Goal: Communication & Community: Answer question/provide support

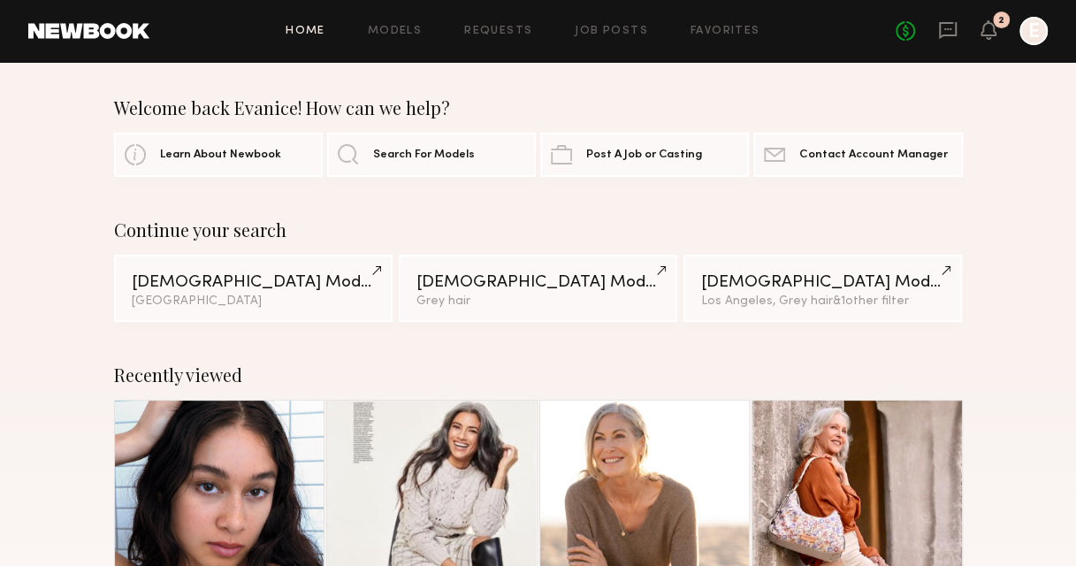
click at [950, 41] on link at bounding box center [947, 31] width 19 height 22
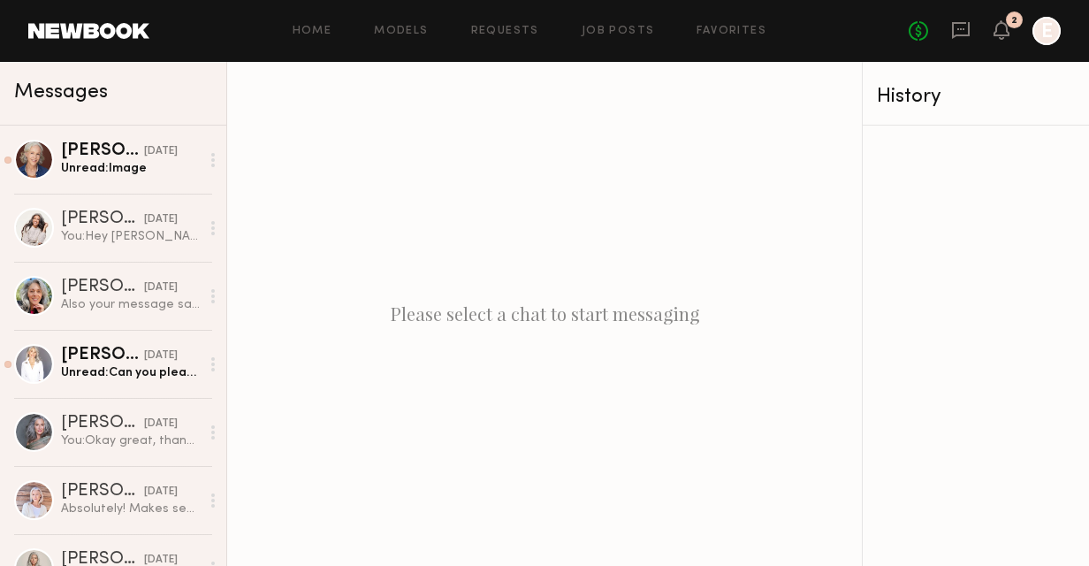
click at [649, 216] on div "Please select a chat to start messaging" at bounding box center [544, 314] width 635 height 504
click at [108, 166] on div "Unread: Image" at bounding box center [130, 168] width 139 height 17
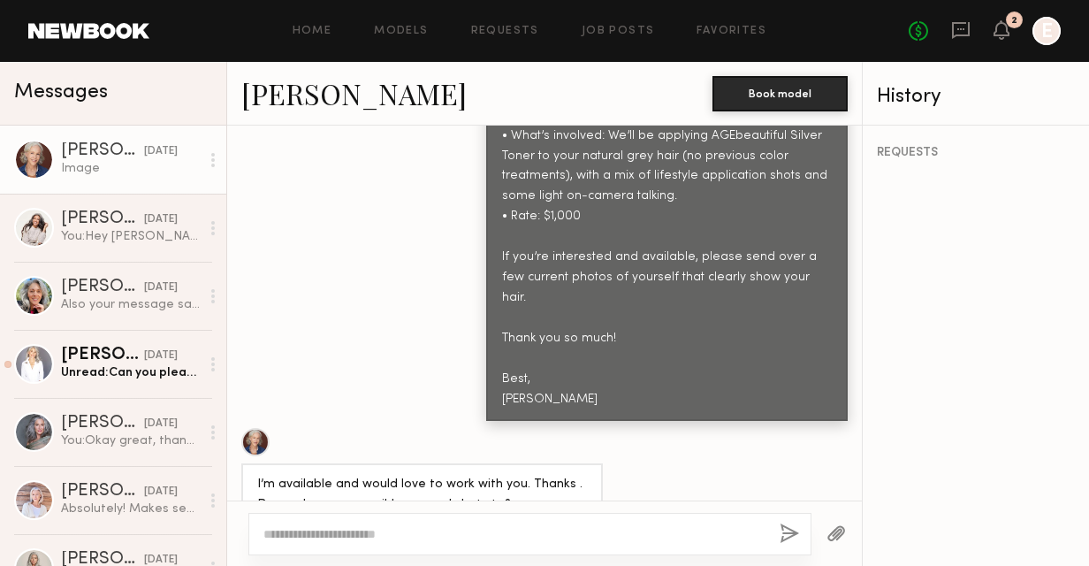
scroll to position [1096, 0]
click at [61, 224] on div "[PERSON_NAME]" at bounding box center [102, 219] width 83 height 18
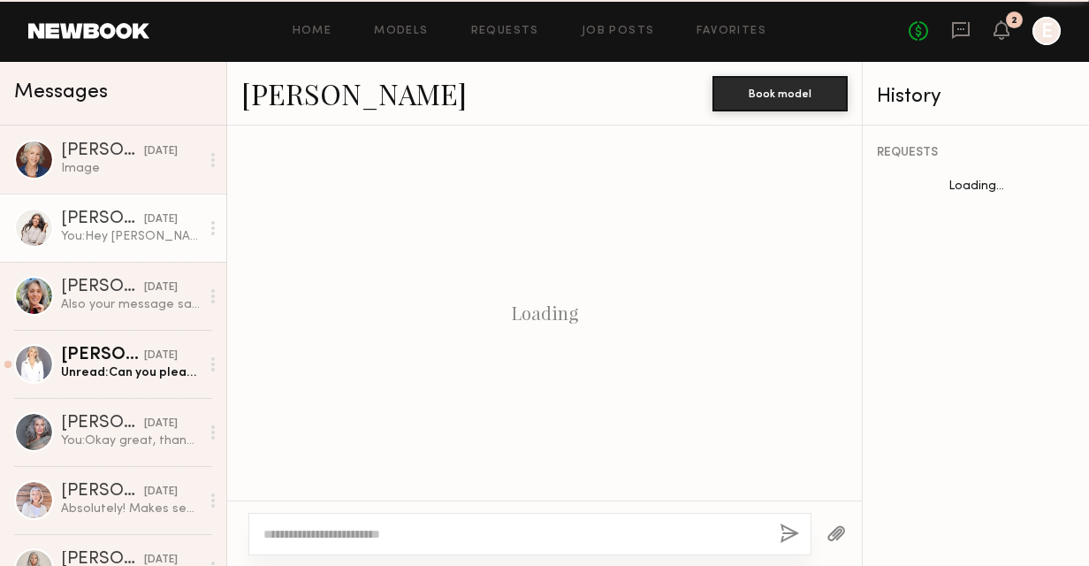
scroll to position [1123, 0]
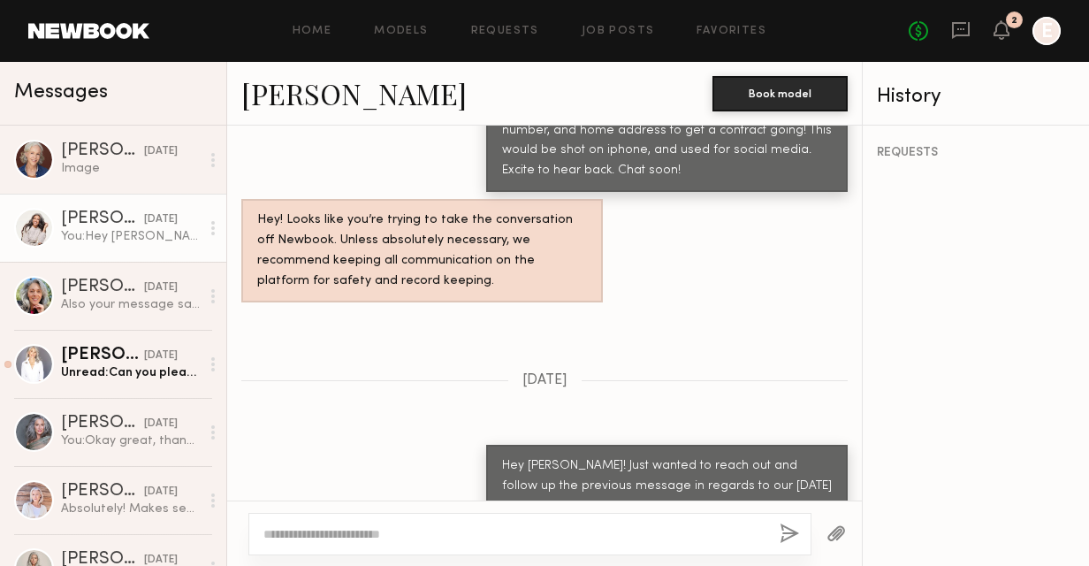
click at [421, 516] on div at bounding box center [529, 534] width 563 height 42
click at [410, 536] on textarea at bounding box center [514, 534] width 502 height 18
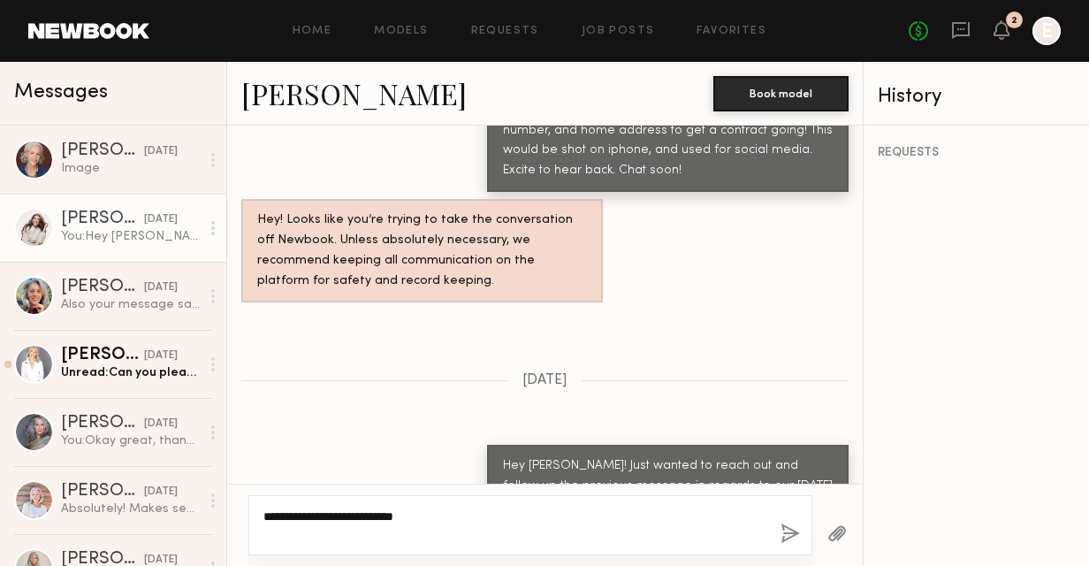
type textarea "**********"
click at [790, 531] on button "button" at bounding box center [790, 534] width 19 height 22
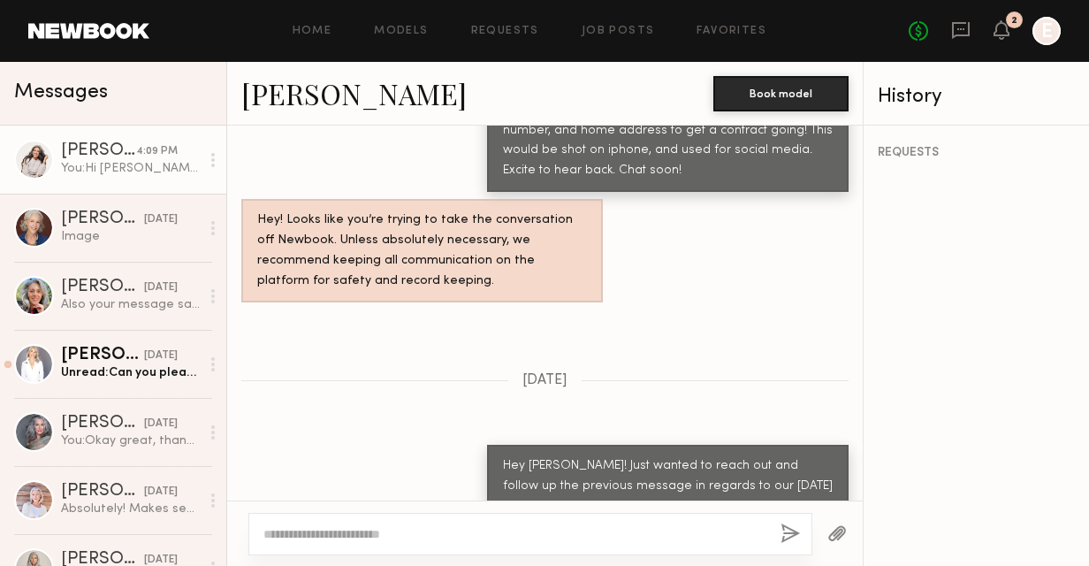
scroll to position [1447, 0]
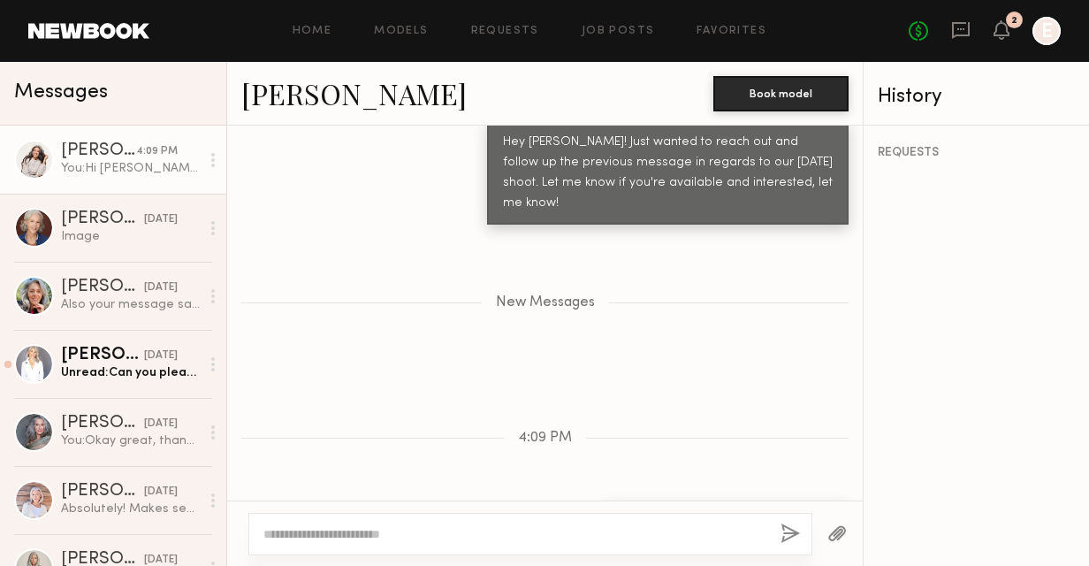
click at [97, 302] on div "Also your message said [DATE]. The 2nd is [DATE] so not sure if you’re aware of…" at bounding box center [130, 304] width 139 height 17
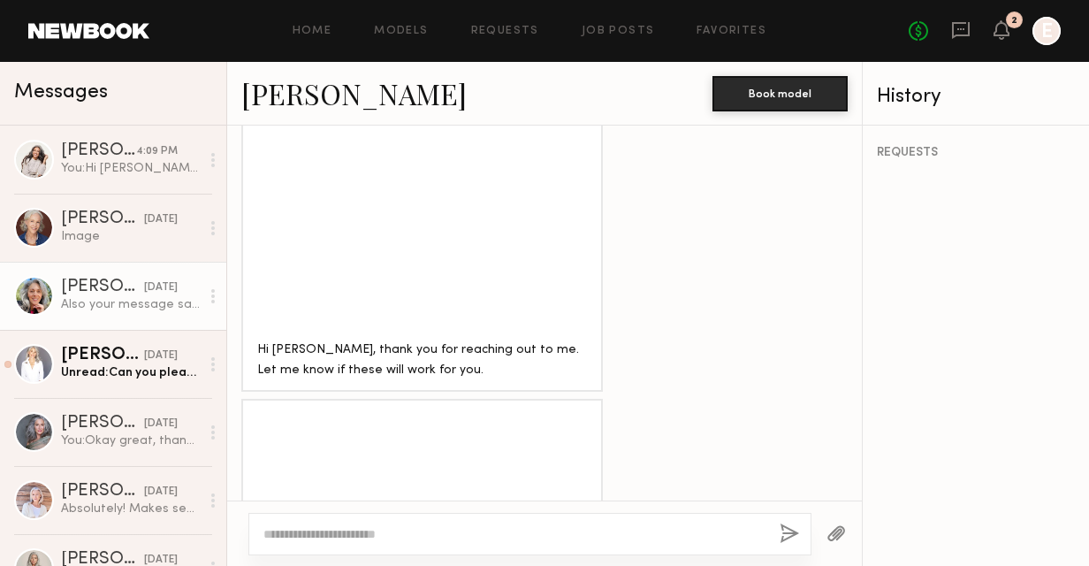
scroll to position [1556, 0]
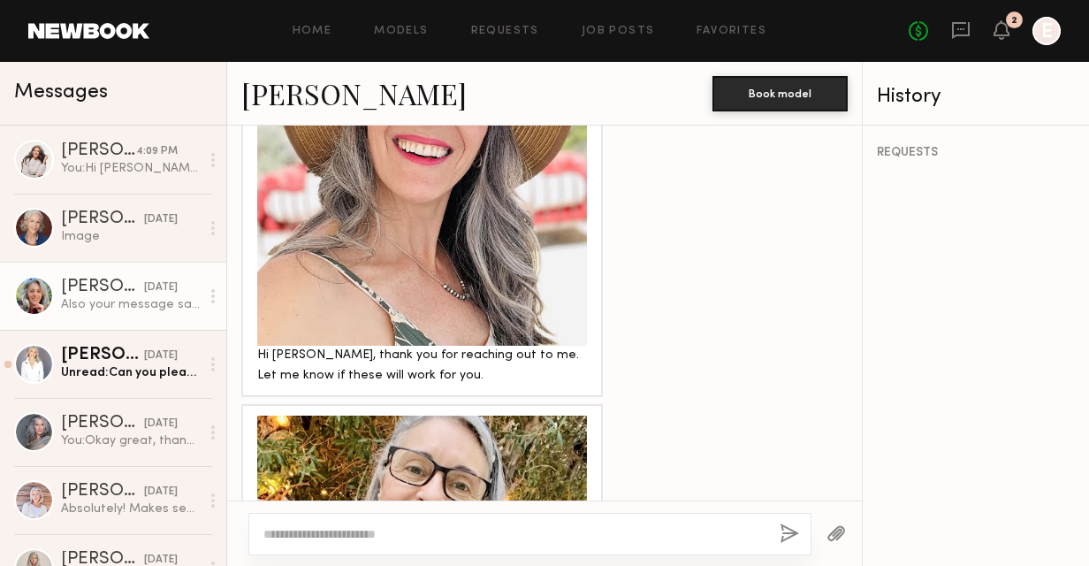
click at [109, 367] on div "Unread: Can you please let me know. Thank you" at bounding box center [130, 372] width 139 height 17
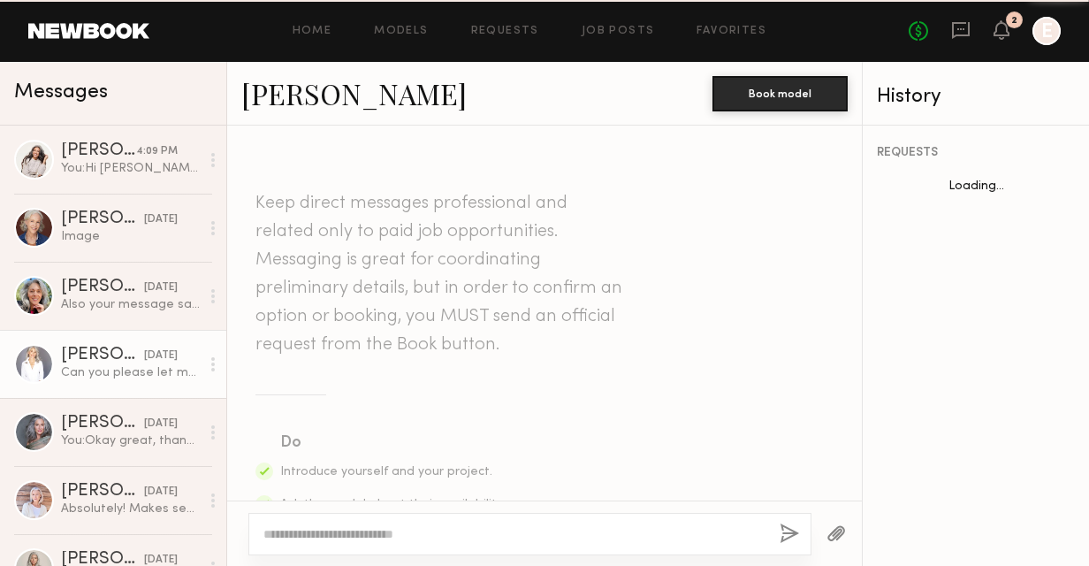
scroll to position [2813, 0]
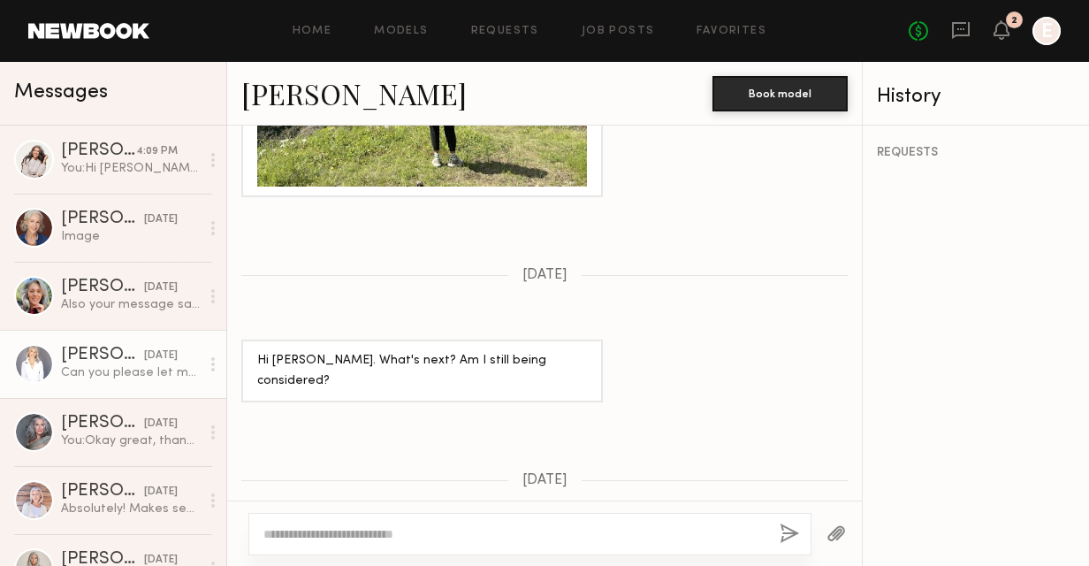
click at [598, 439] on div "Keep direct messages professional and related only to paid job opportunities. M…" at bounding box center [544, 313] width 635 height 375
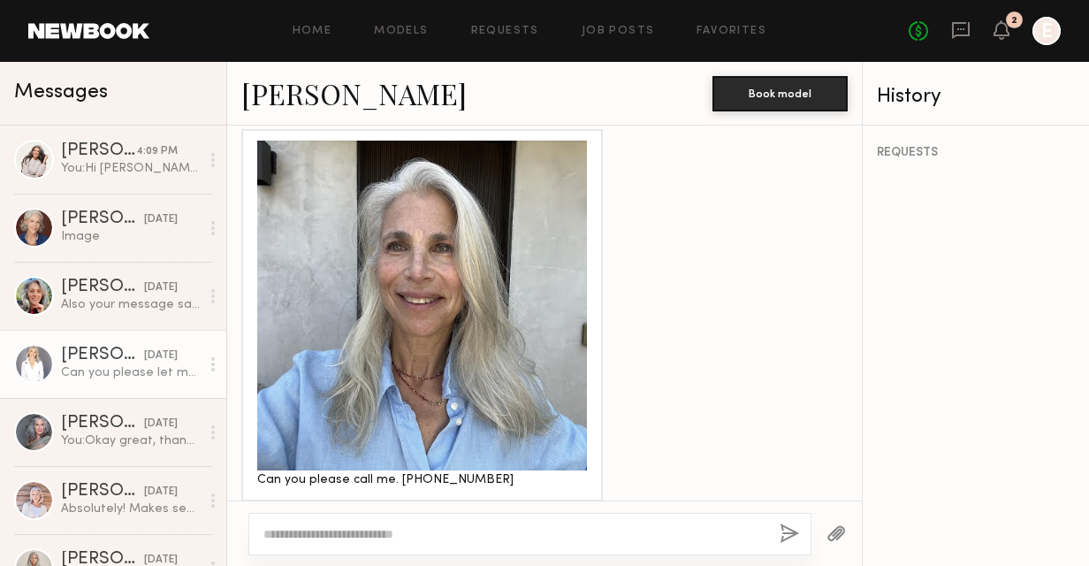
scroll to position [1435, 0]
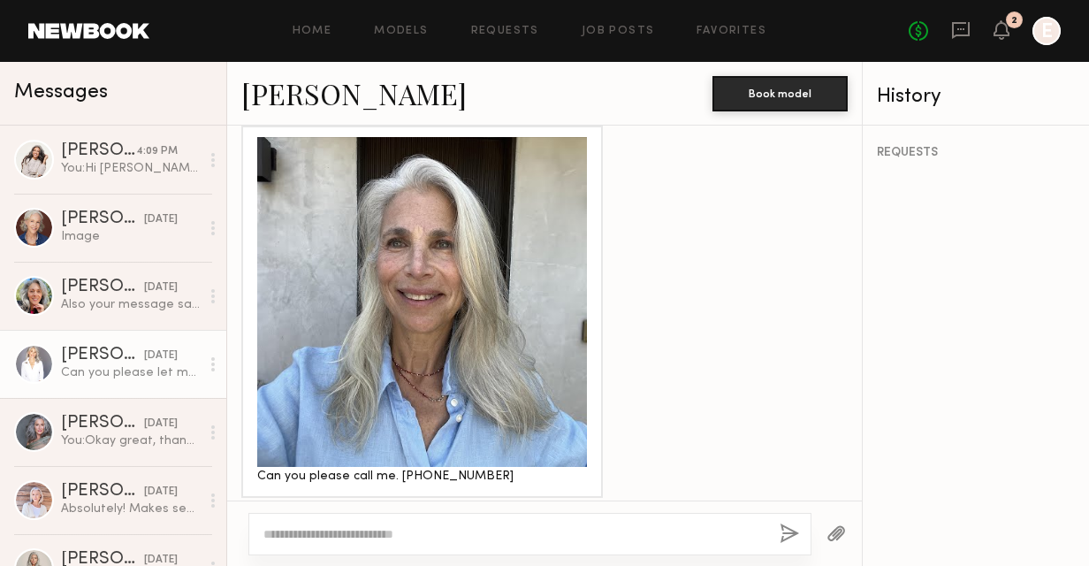
click at [1016, 416] on div "REQUESTS" at bounding box center [976, 346] width 226 height 440
click at [132, 435] on div "You: Okay great, thank you! I will be in touch!" at bounding box center [130, 440] width 139 height 17
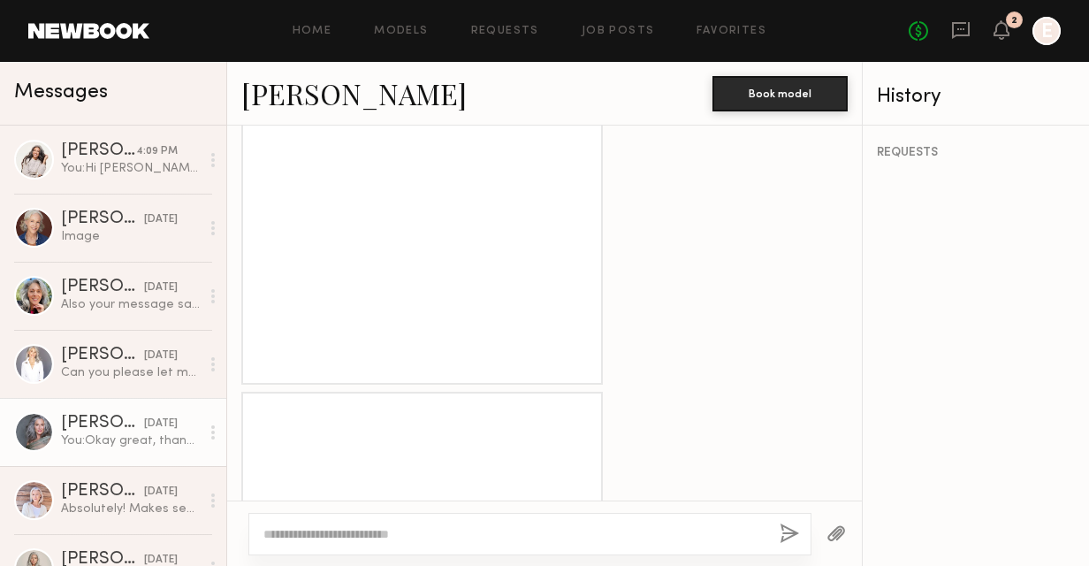
scroll to position [2307, 0]
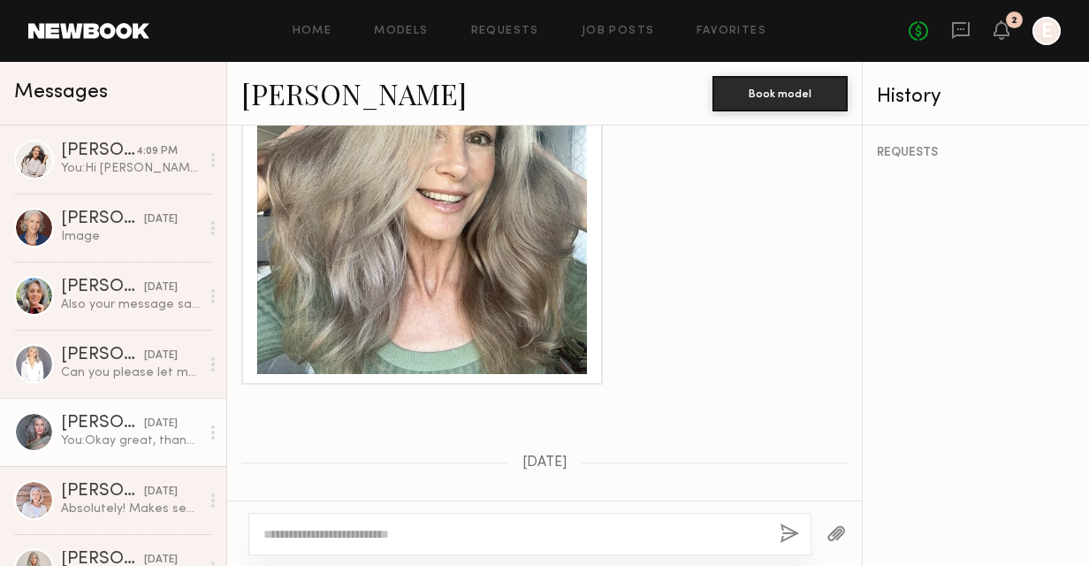
click at [111, 521] on link "Lisa S. 08/22/2025 Absolutely! Makes sense Thanks, Lisa" at bounding box center [113, 500] width 226 height 68
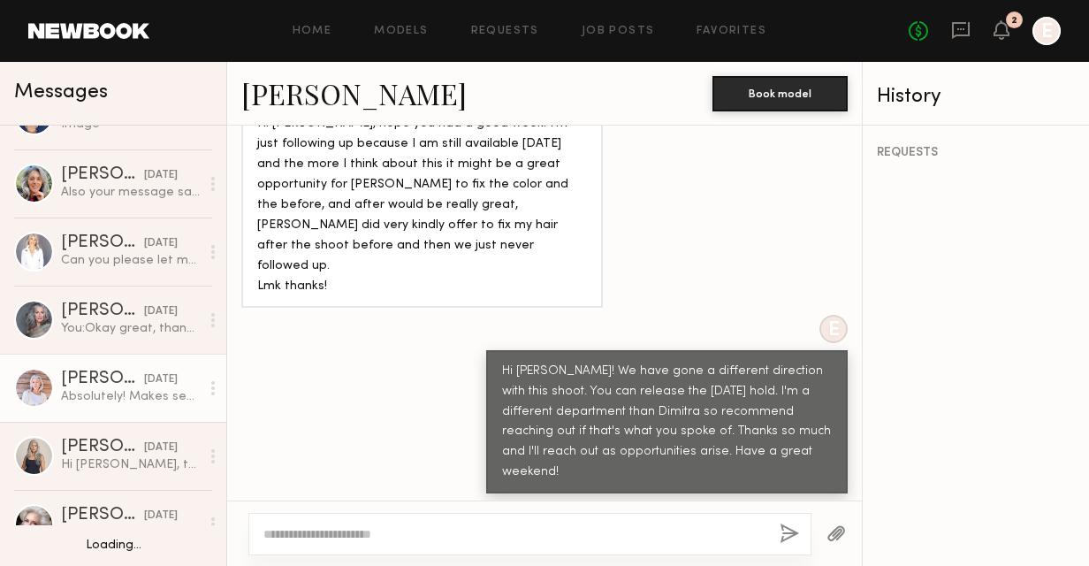
scroll to position [113, 0]
click at [101, 461] on div "Hi [PERSON_NAME], thank you for reaching out about this opportunity. I am avail…" at bounding box center [130, 463] width 139 height 17
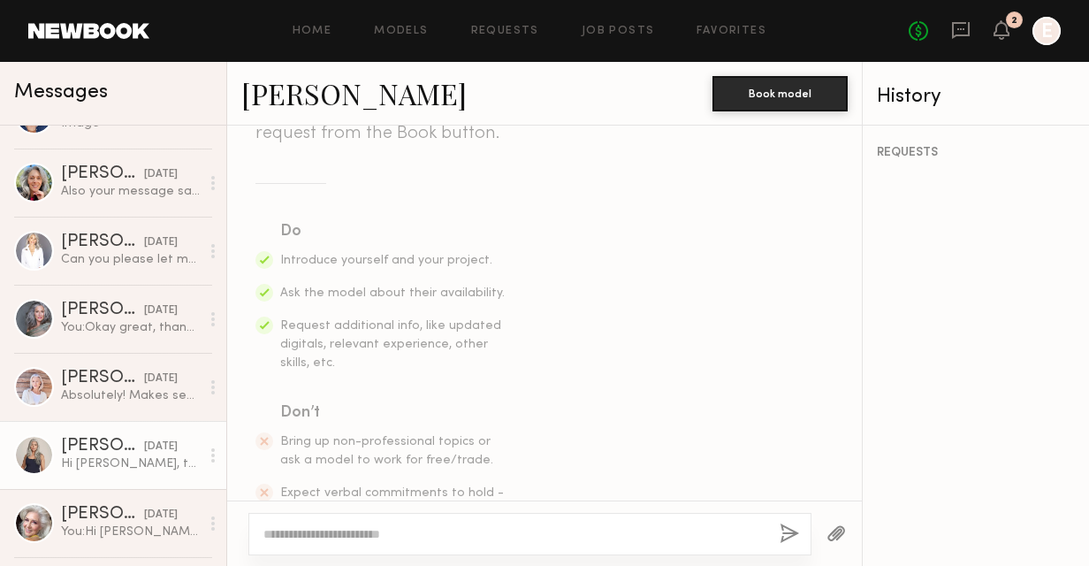
scroll to position [225, 0]
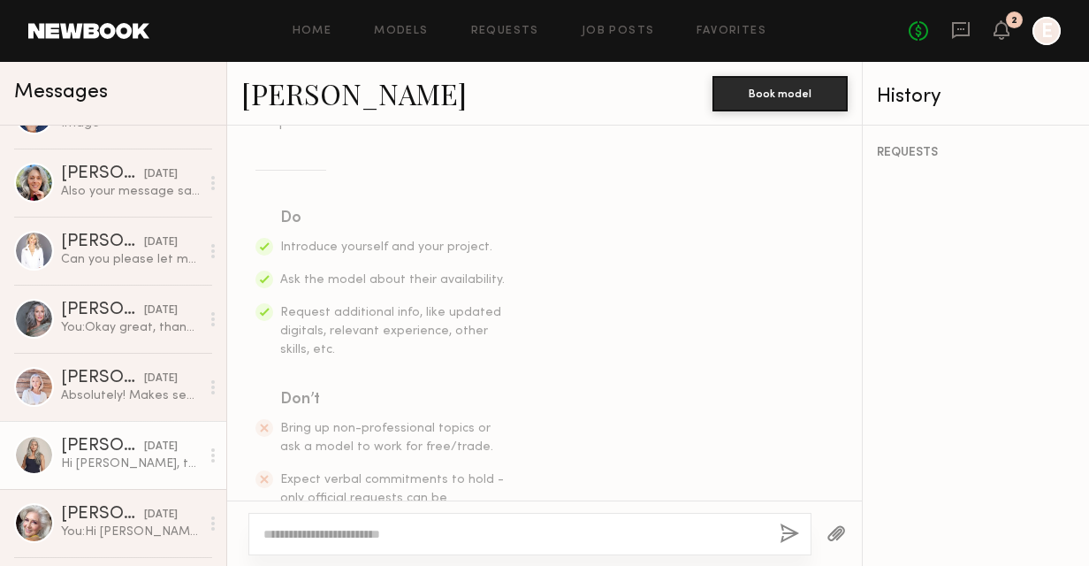
click at [274, 103] on link "[PERSON_NAME]" at bounding box center [353, 93] width 225 height 38
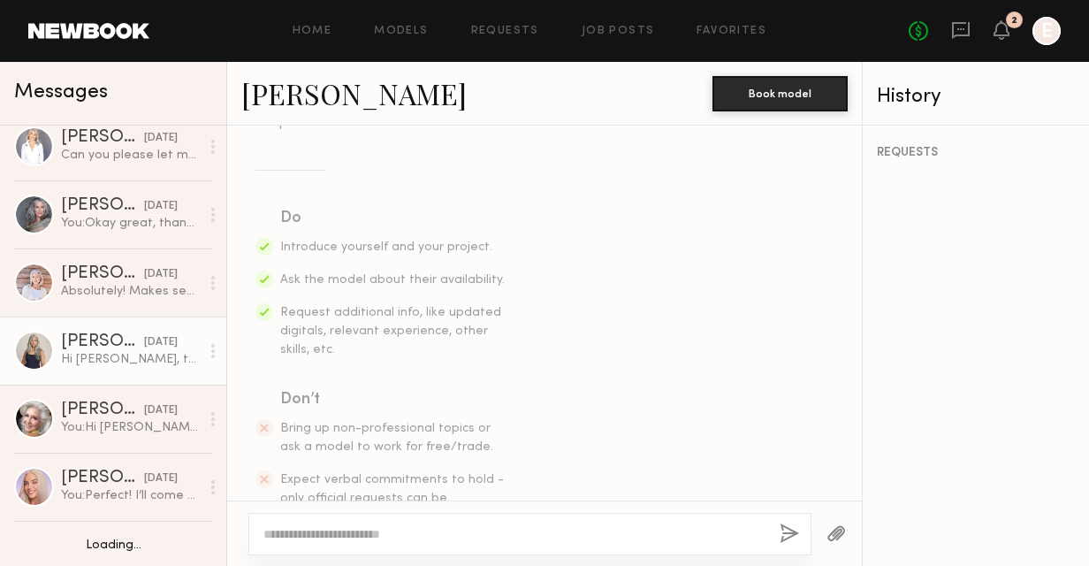
click at [144, 405] on div "[DATE]" at bounding box center [161, 410] width 34 height 17
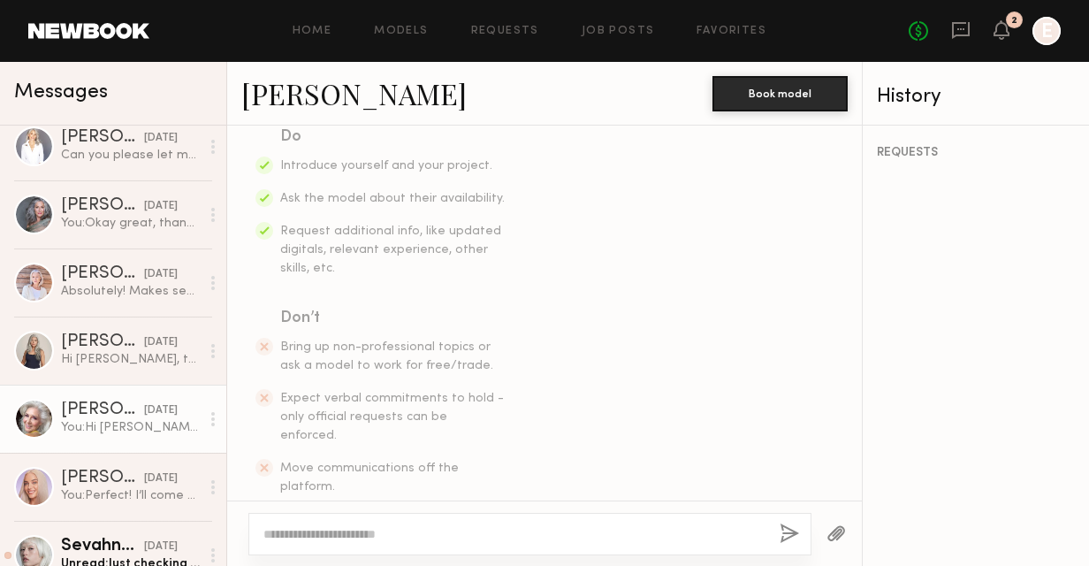
scroll to position [947, 0]
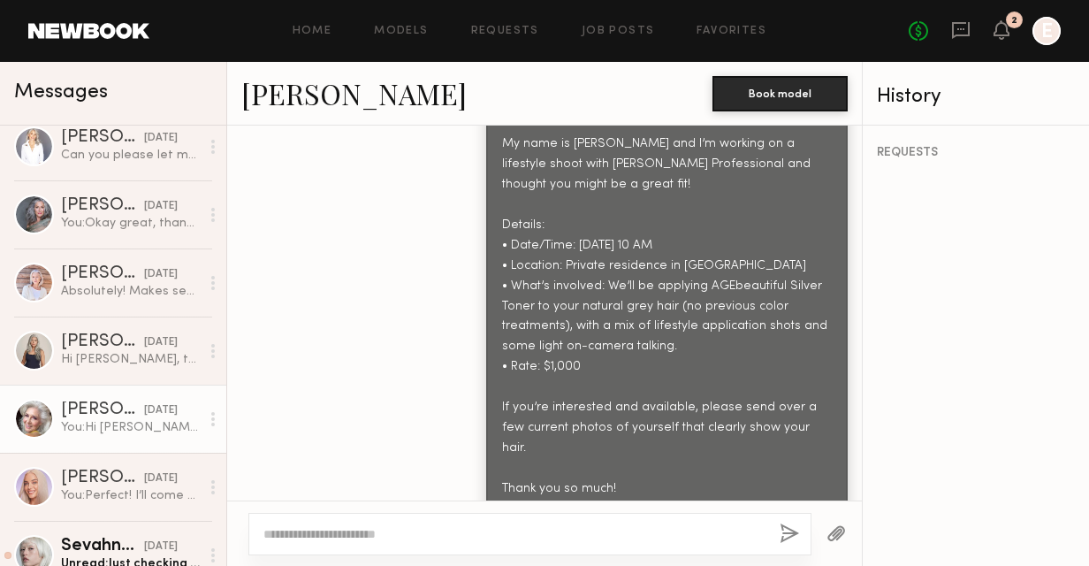
click at [297, 92] on link "[PERSON_NAME]" at bounding box center [353, 93] width 225 height 38
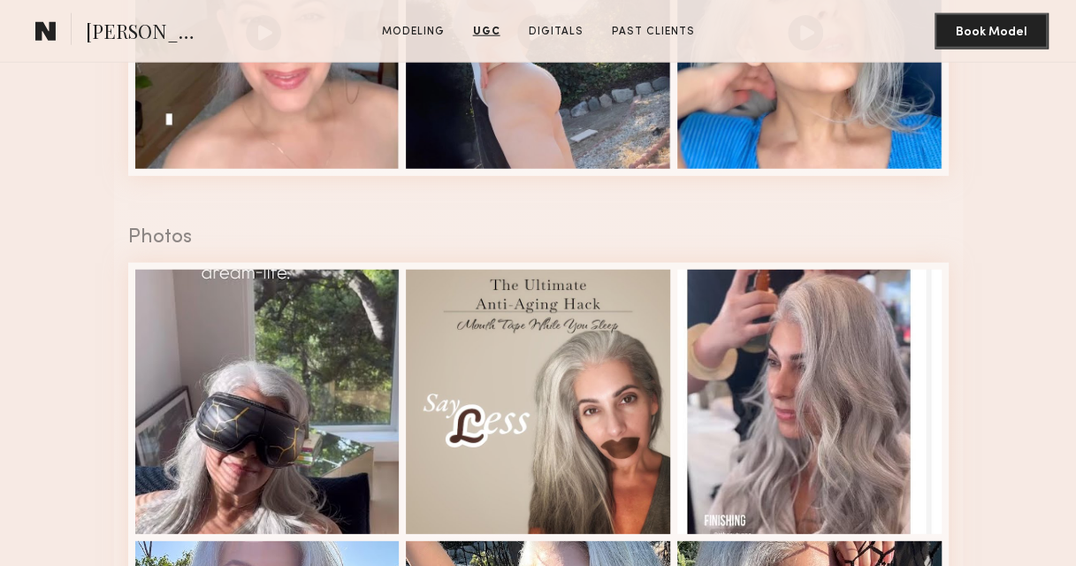
scroll to position [1801, 0]
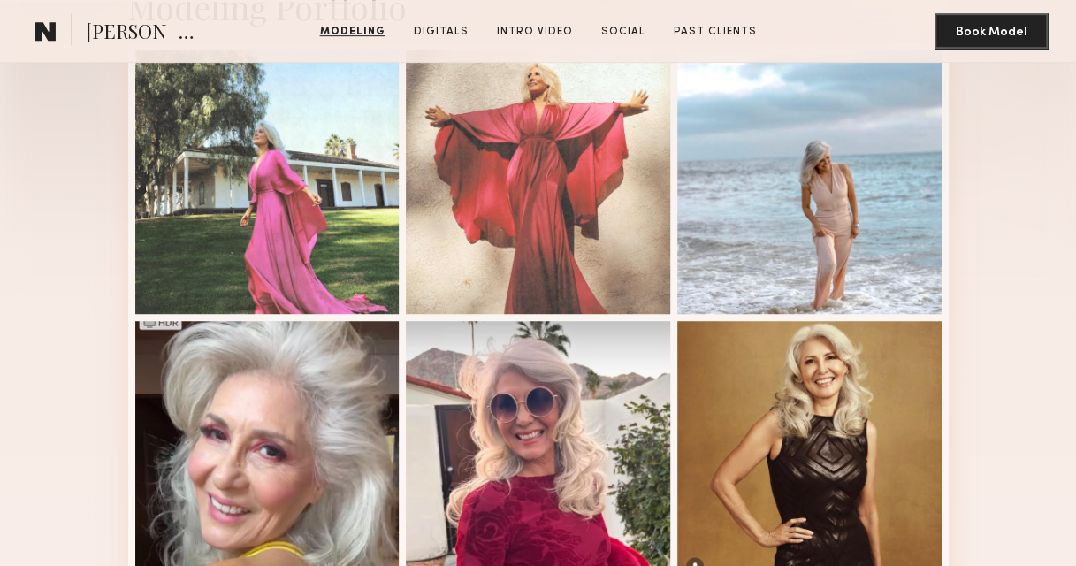
scroll to position [442, 0]
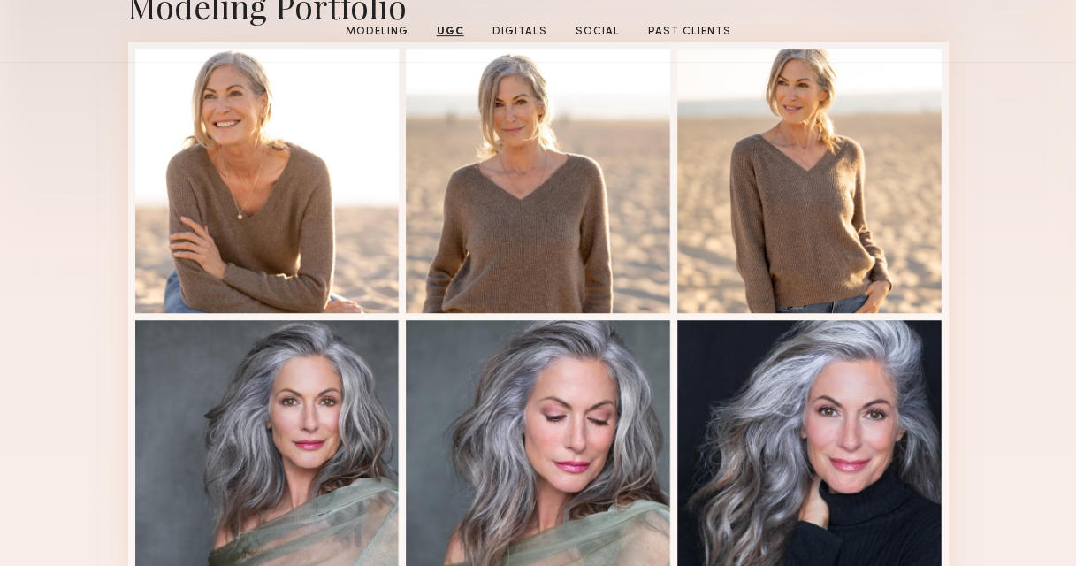
scroll to position [23, 0]
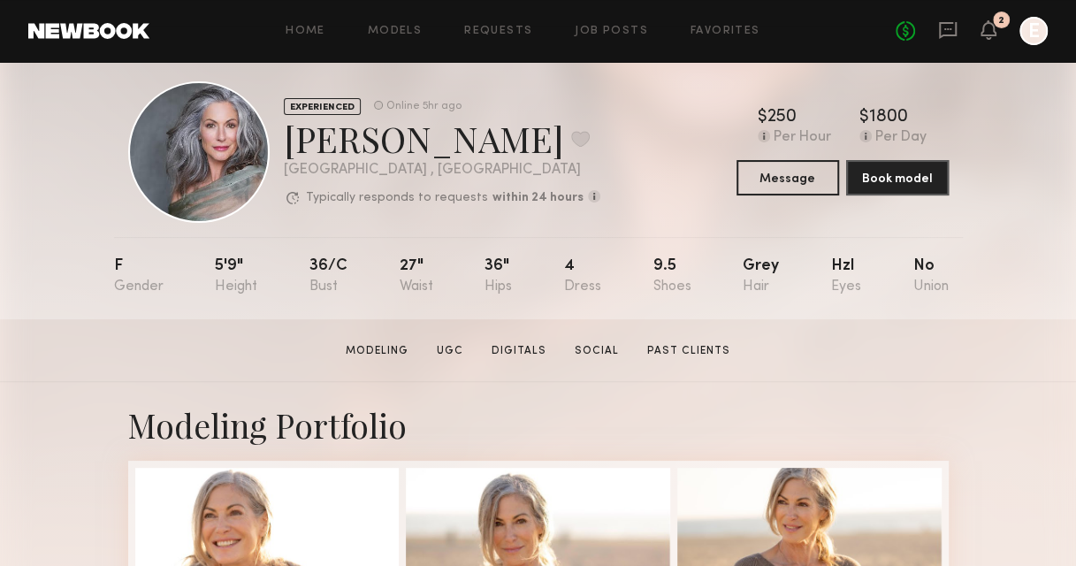
click at [950, 25] on icon at bounding box center [947, 29] width 19 height 19
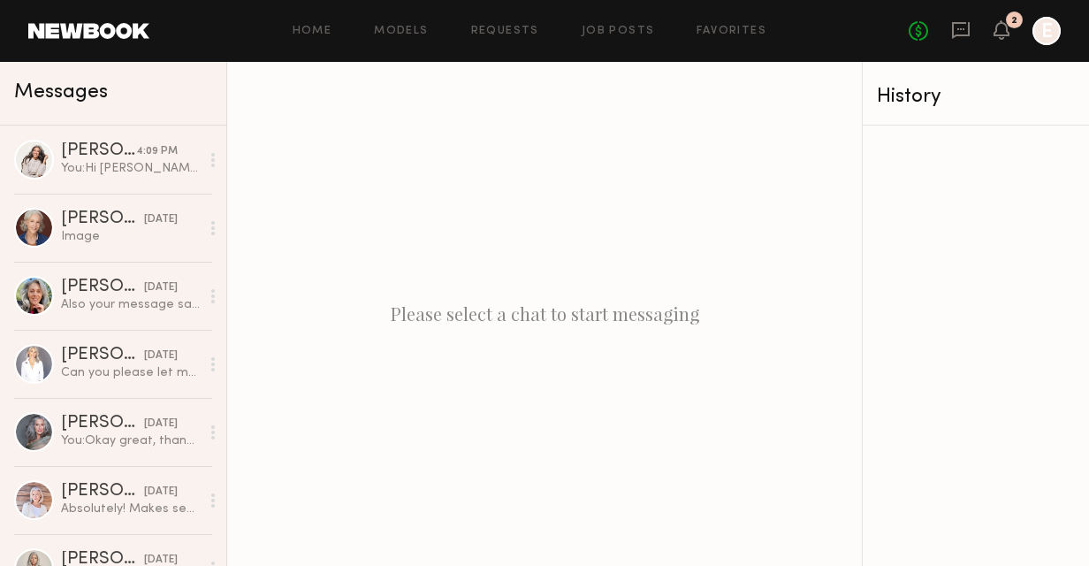
click at [87, 410] on link "[PERSON_NAME] [DATE] You: Okay great, thank you! I will be in touch!" at bounding box center [113, 432] width 226 height 68
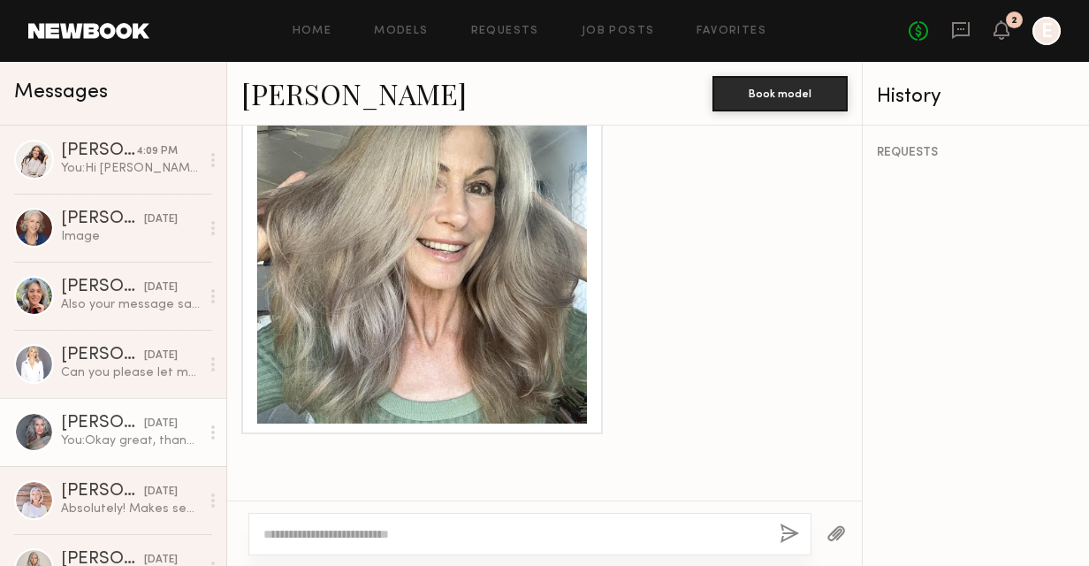
scroll to position [2307, 0]
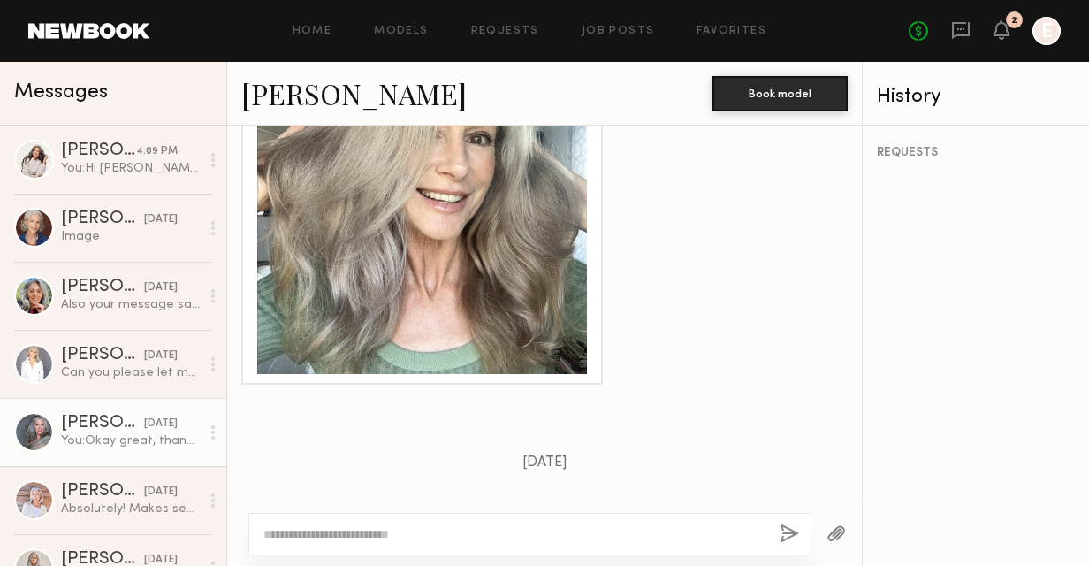
click at [516, 315] on div "Keep direct messages professional and related only to paid job opportunities. M…" at bounding box center [544, 313] width 635 height 375
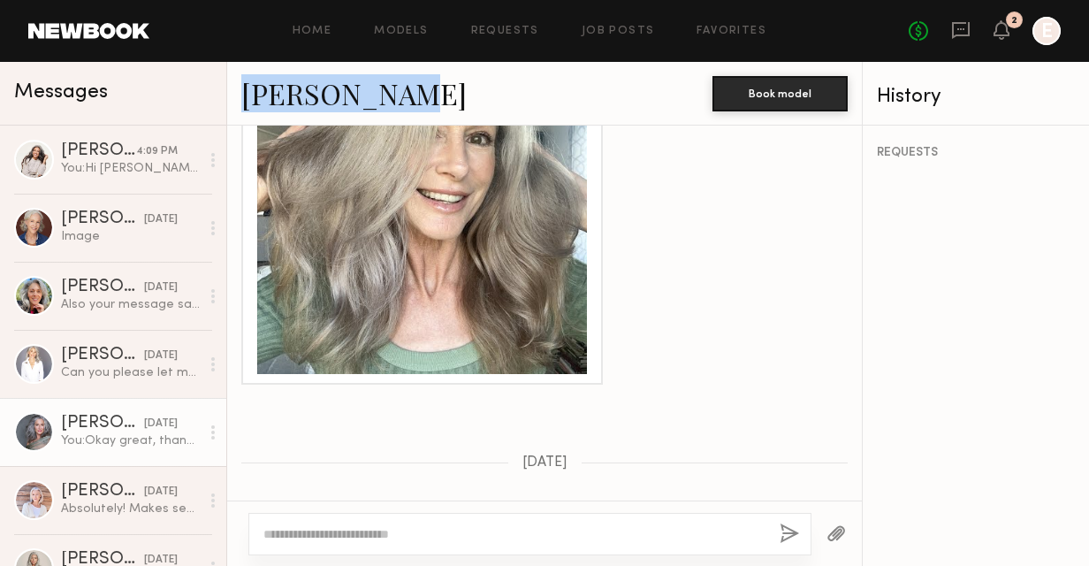
drag, startPoint x: 355, startPoint y: 87, endPoint x: 248, endPoint y: 97, distance: 108.4
click at [248, 97] on div "[PERSON_NAME]" at bounding box center [476, 93] width 471 height 38
drag, startPoint x: 248, startPoint y: 97, endPoint x: 536, endPoint y: 93, distance: 288.3
click at [536, 93] on div "[PERSON_NAME]" at bounding box center [476, 93] width 471 height 38
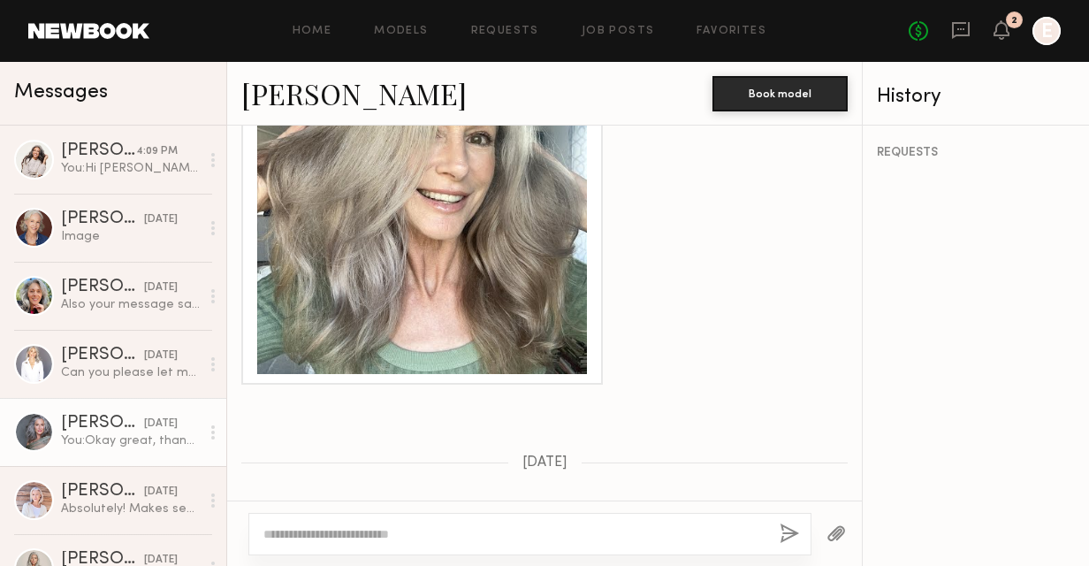
click at [270, 401] on div "Keep direct messages professional and related only to paid job opportunities. M…" at bounding box center [544, 313] width 635 height 375
